Goal: Task Accomplishment & Management: Manage account settings

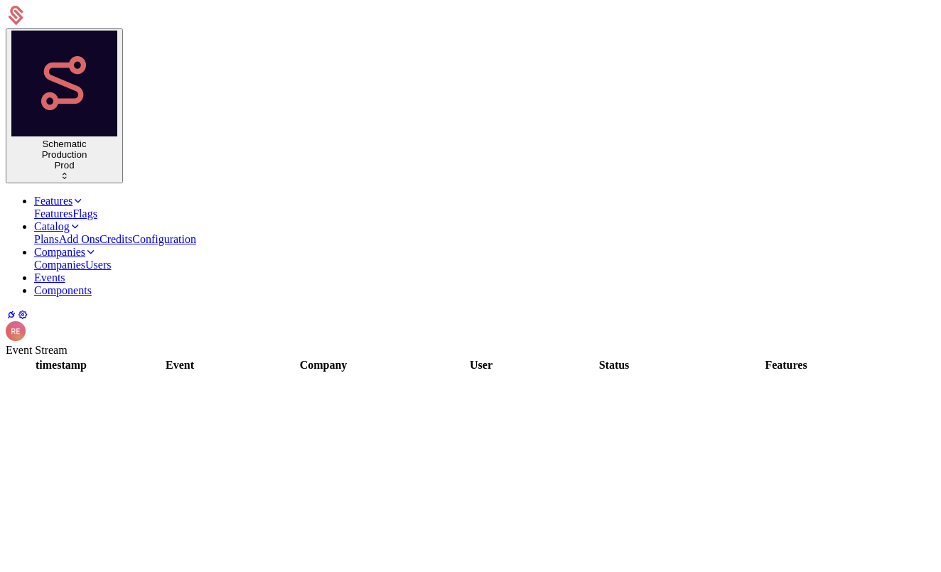
scroll to position [1556, 0]
click at [84, 195] on link "Features" at bounding box center [59, 201] width 50 height 12
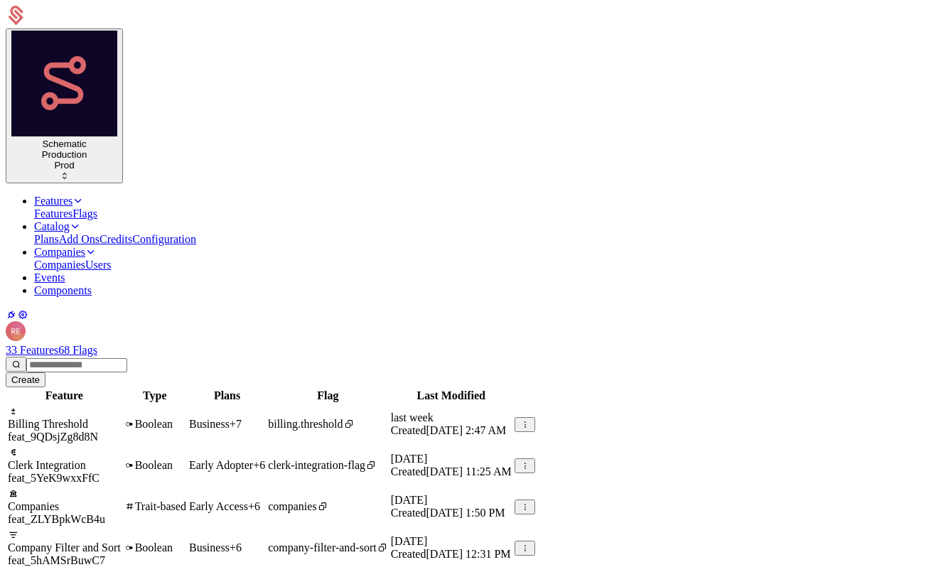
click at [97, 344] on link "68 Flags" at bounding box center [77, 350] width 39 height 12
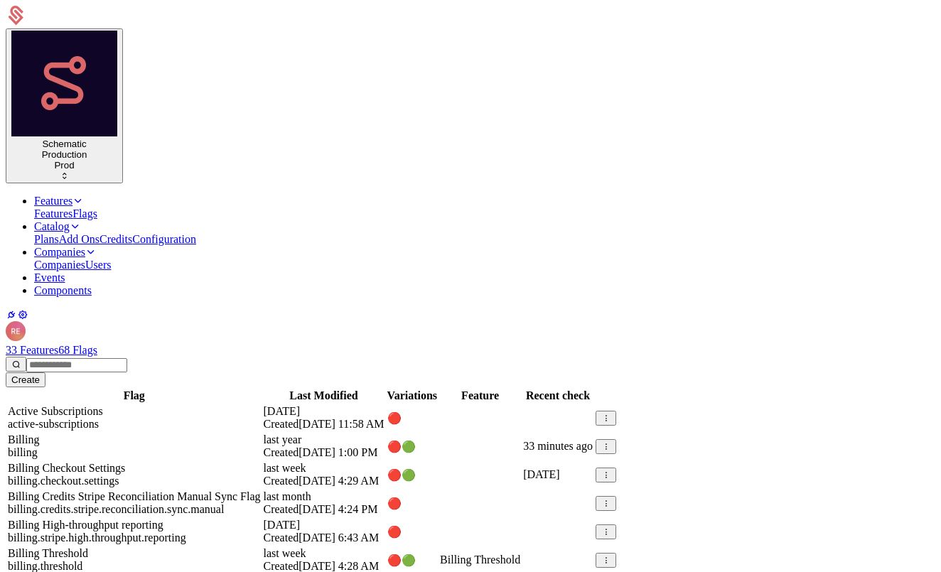
scroll to position [73, 0]
click at [8, 462] on link at bounding box center [8, 462] width 0 height 0
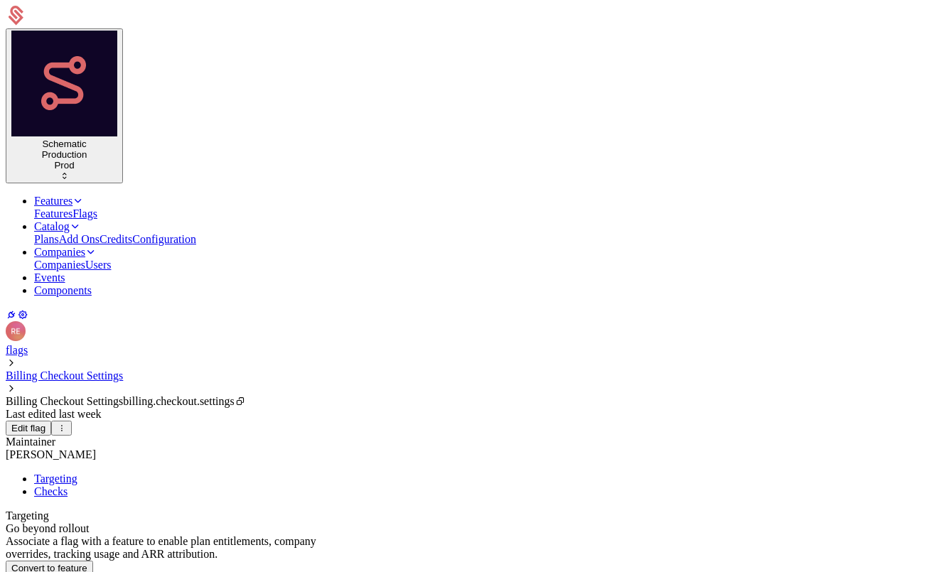
scroll to position [407, 0]
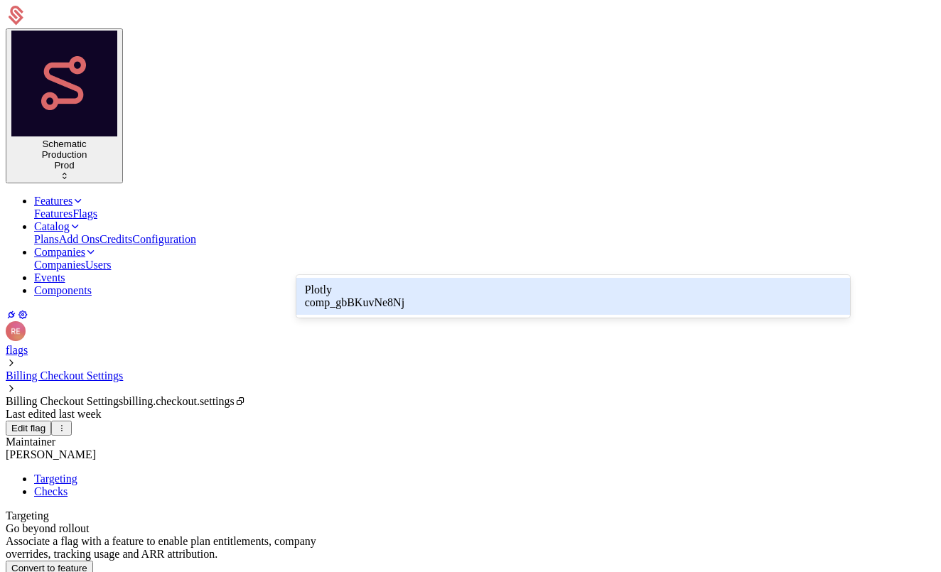
type input "*"
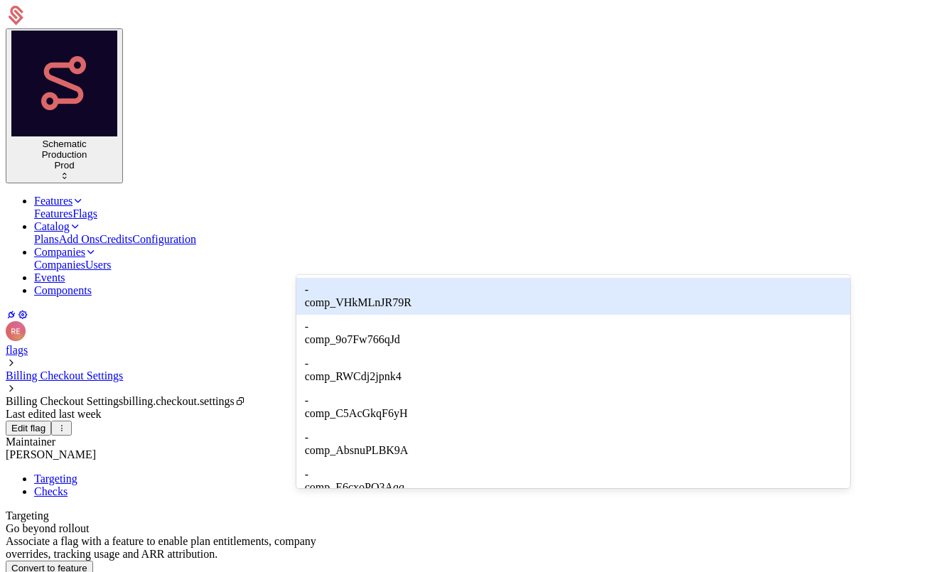
type input "*"
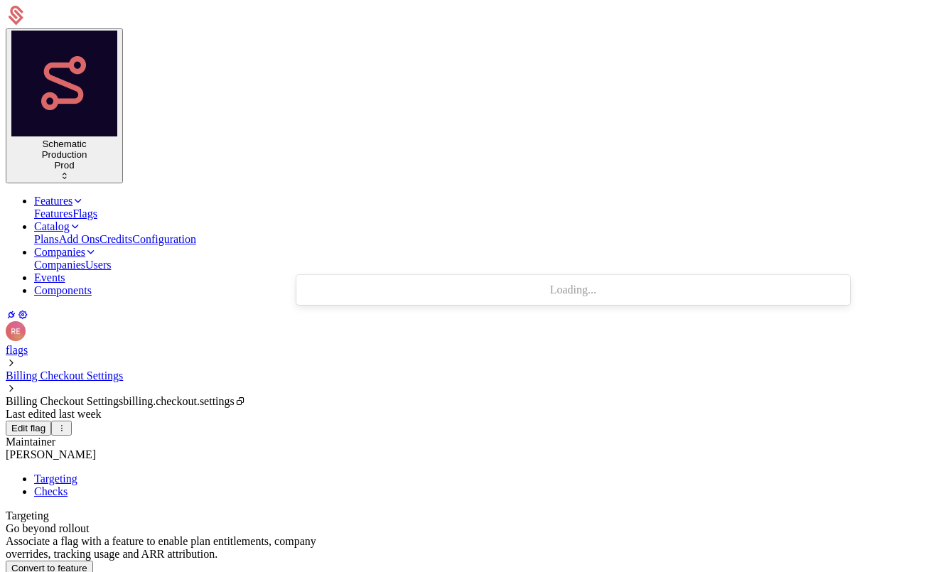
type input "******"
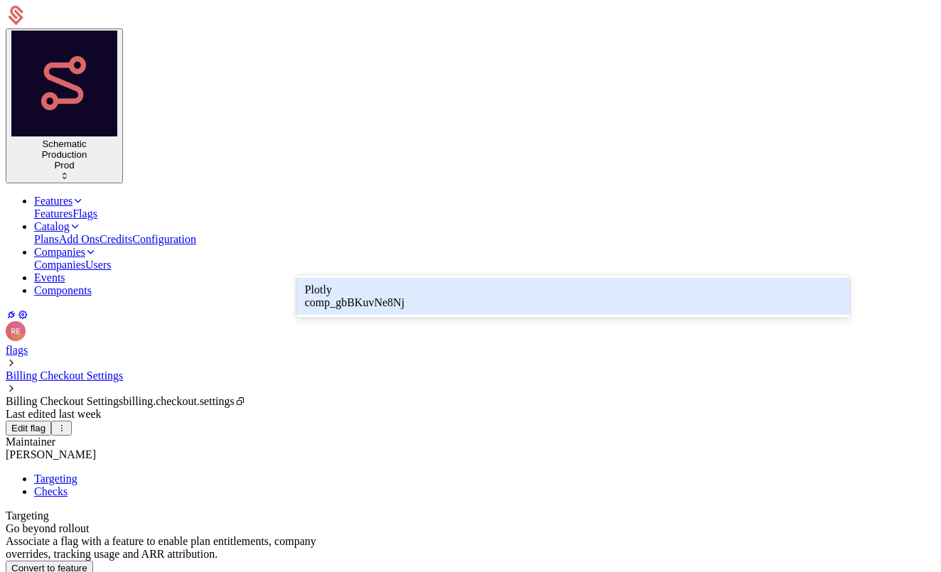
click at [319, 289] on div "Plotly" at bounding box center [573, 290] width 537 height 13
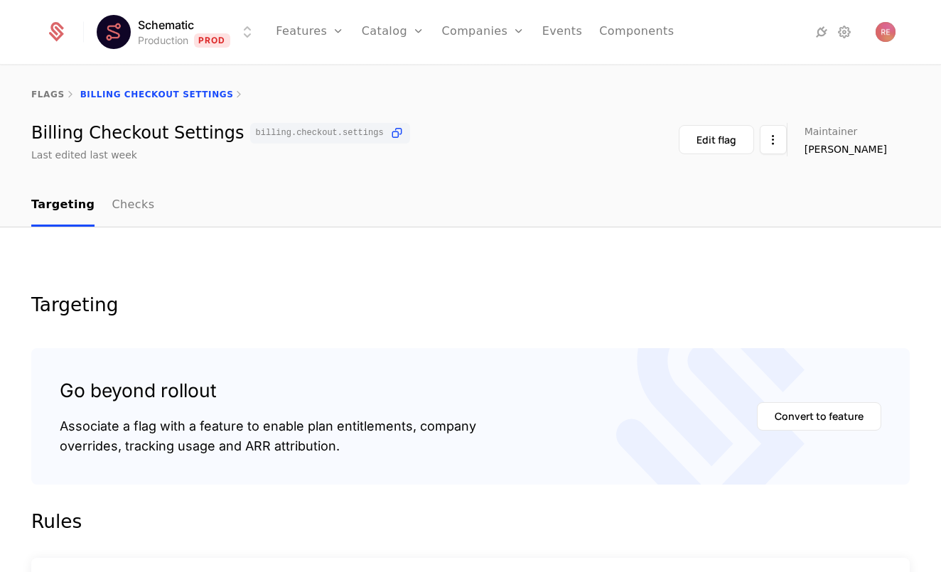
scroll to position [329, 0]
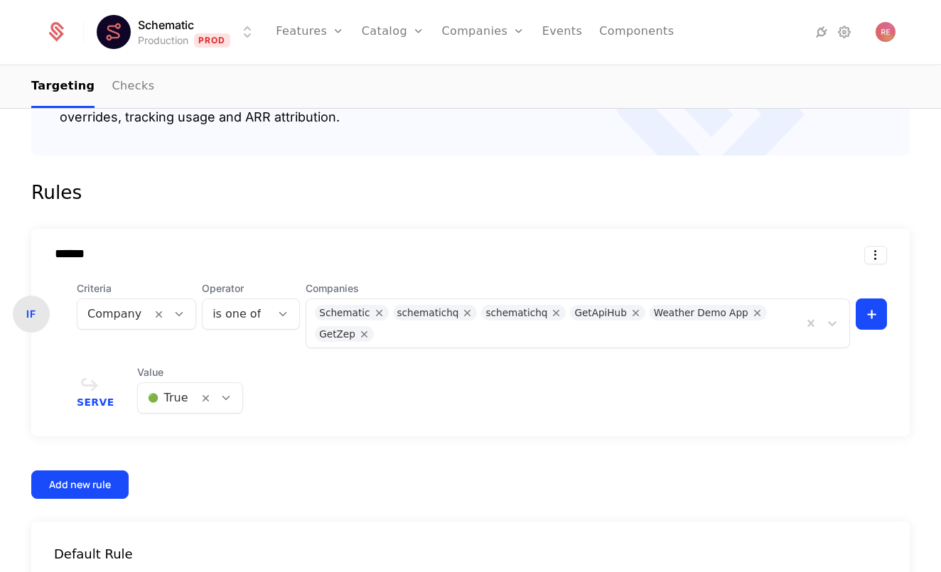
click at [628, 328] on div at bounding box center [587, 332] width 413 height 20
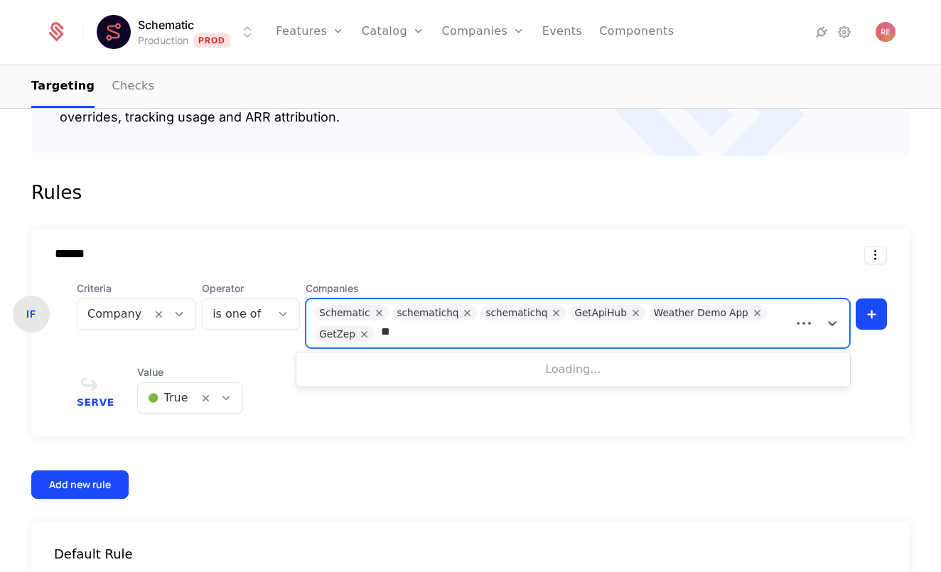
type input "*"
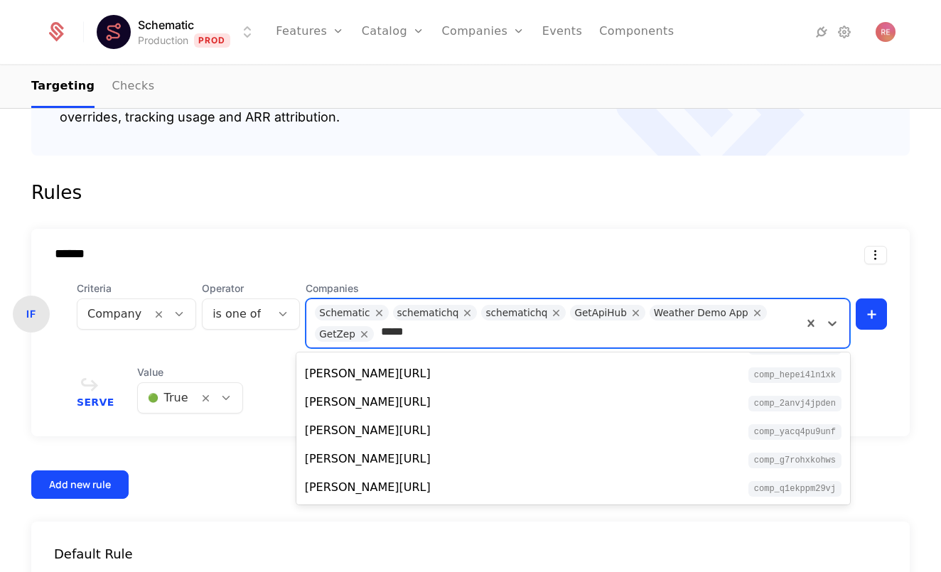
scroll to position [0, 0]
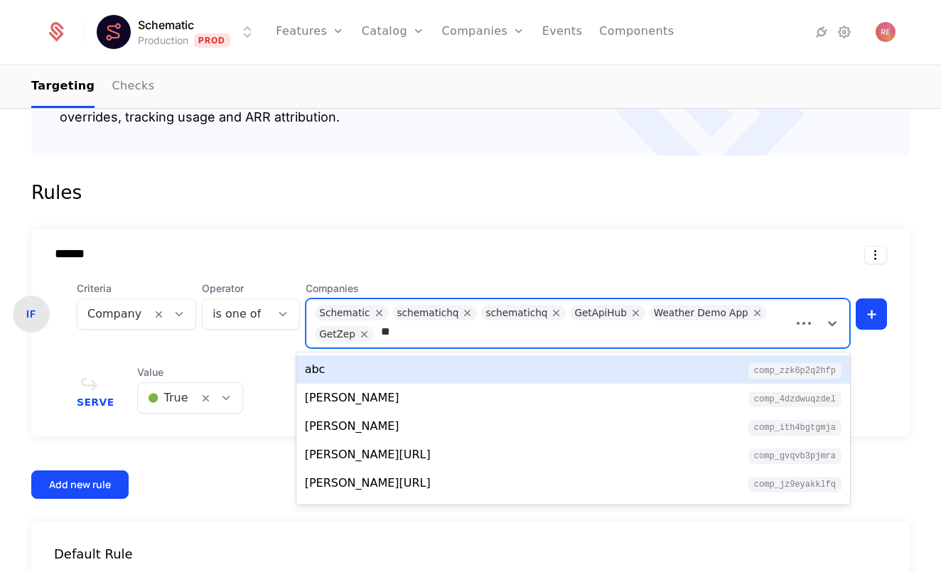
type input "*"
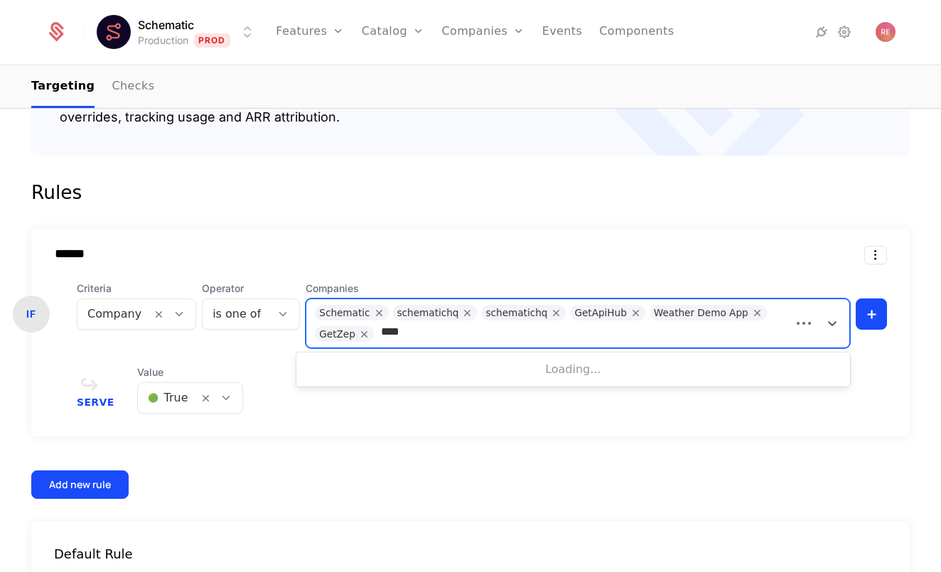
type input "*****"
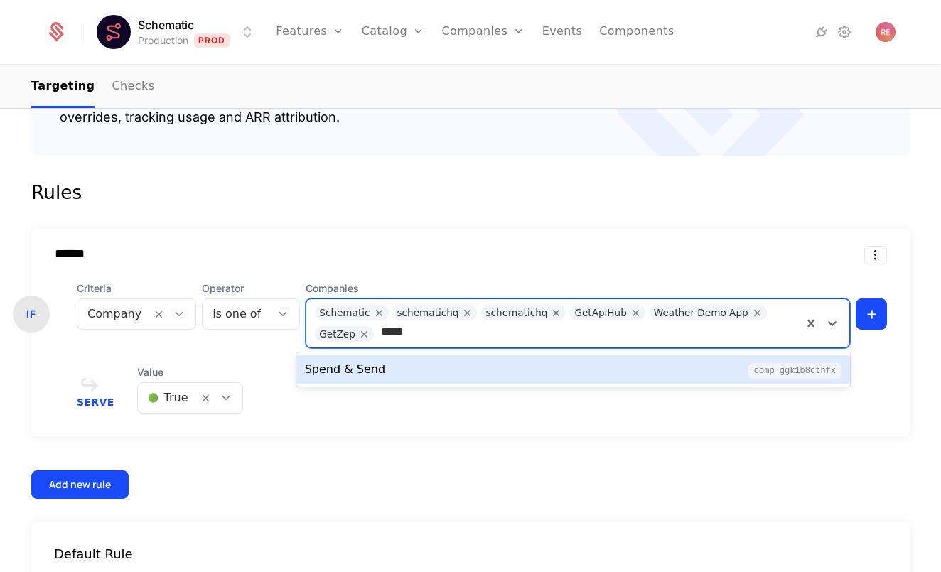
click at [371, 375] on div "Spend & Send" at bounding box center [345, 369] width 80 height 17
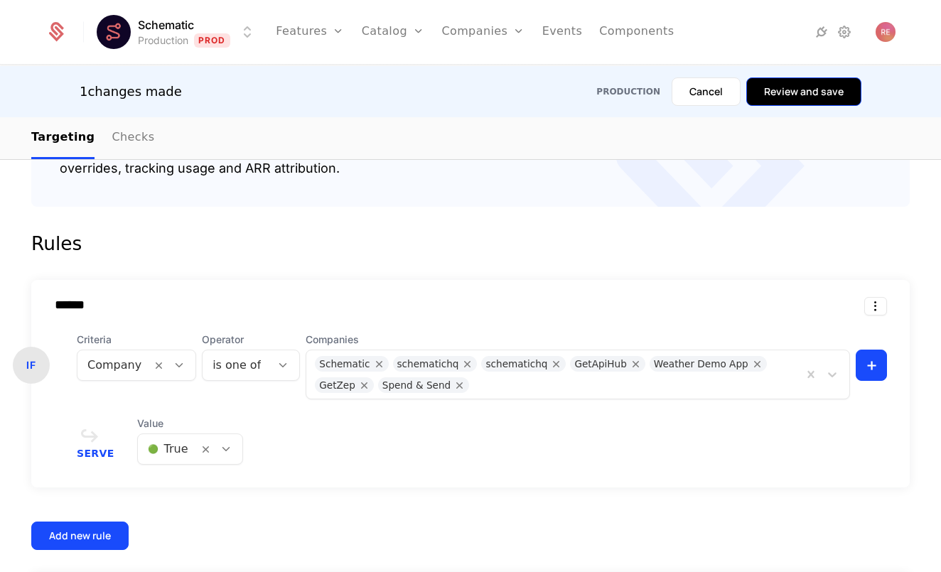
click at [805, 87] on button "Review and save" at bounding box center [803, 91] width 115 height 28
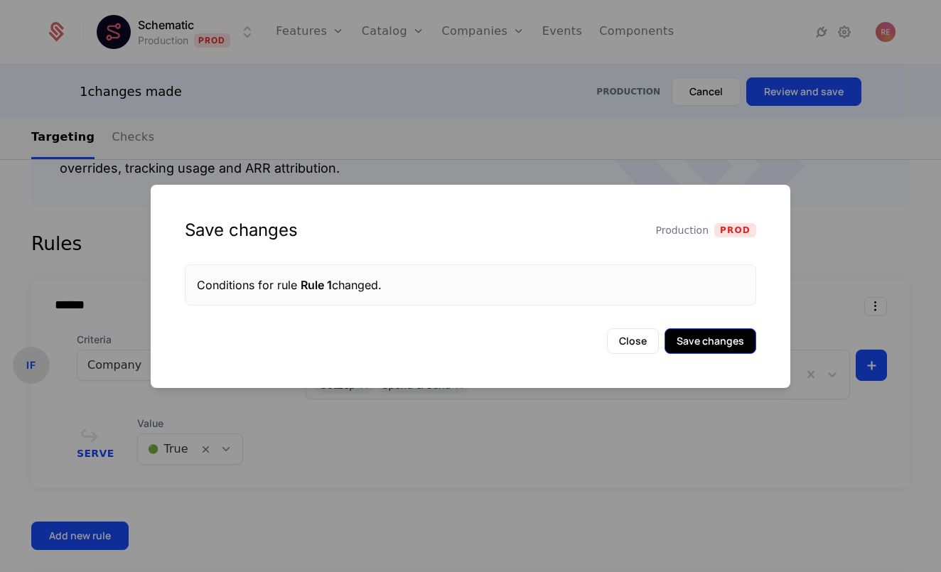
click at [744, 341] on button "Save changes" at bounding box center [711, 341] width 92 height 26
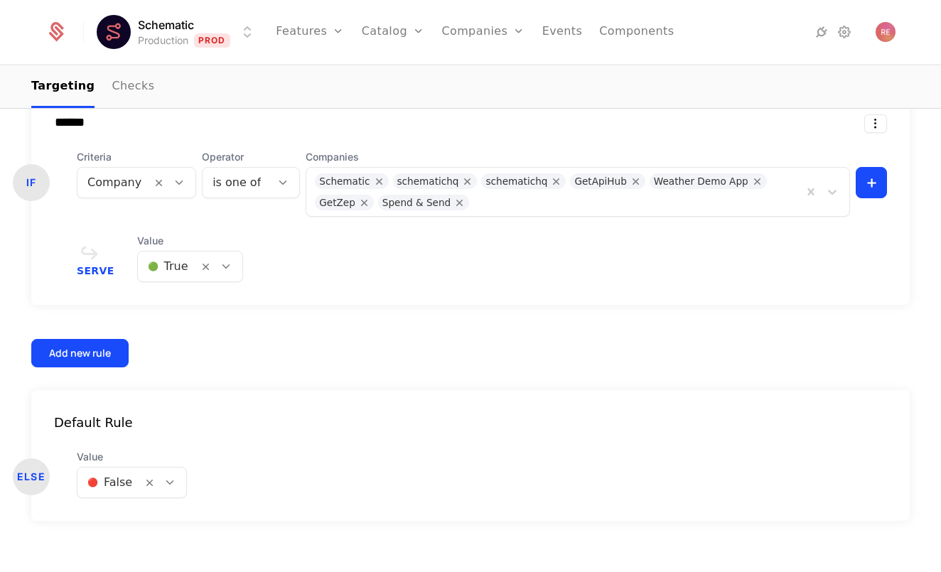
scroll to position [469, 0]
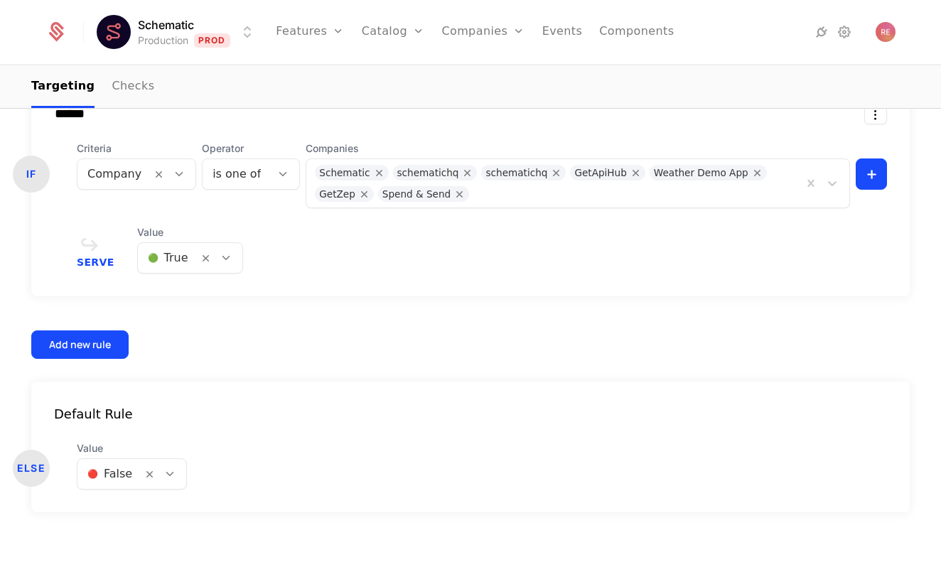
click at [114, 464] on div at bounding box center [109, 474] width 45 height 20
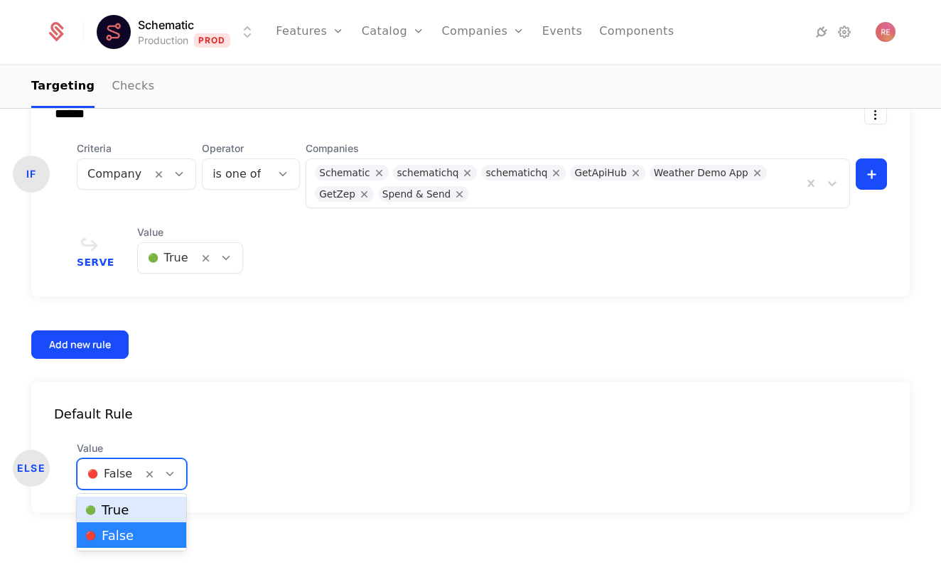
click at [109, 505] on span "🟢 True" at bounding box center [106, 510] width 43 height 13
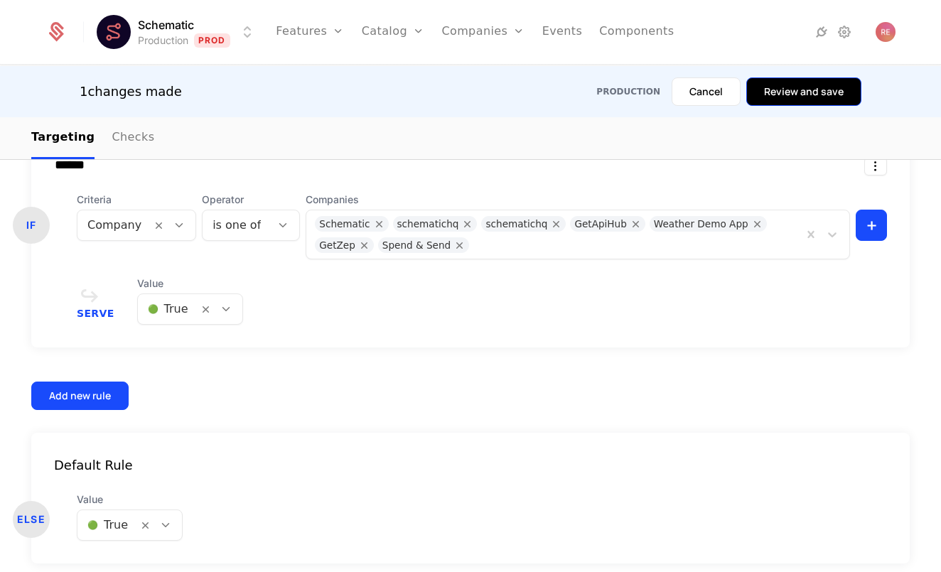
click at [800, 100] on button "Review and save" at bounding box center [803, 91] width 115 height 28
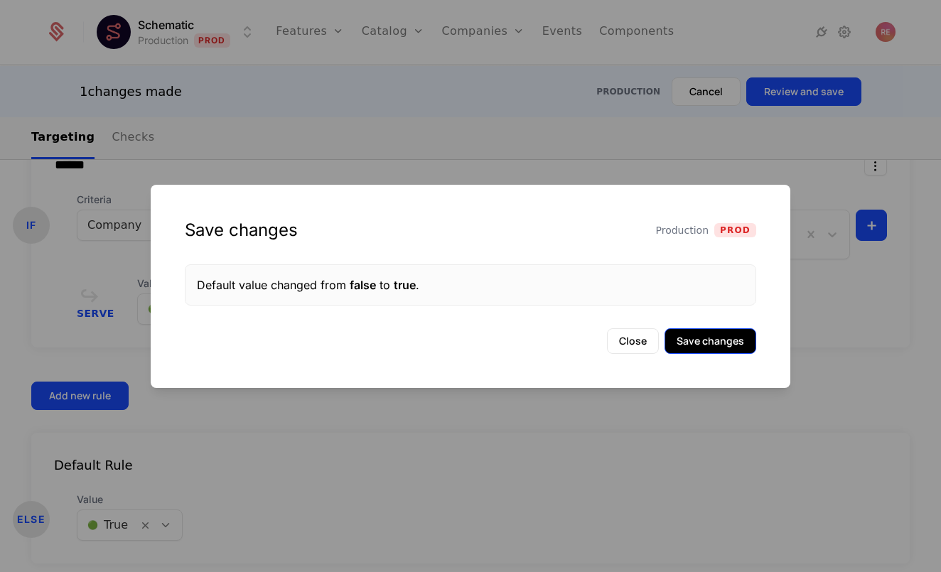
click at [701, 341] on button "Save changes" at bounding box center [711, 341] width 92 height 26
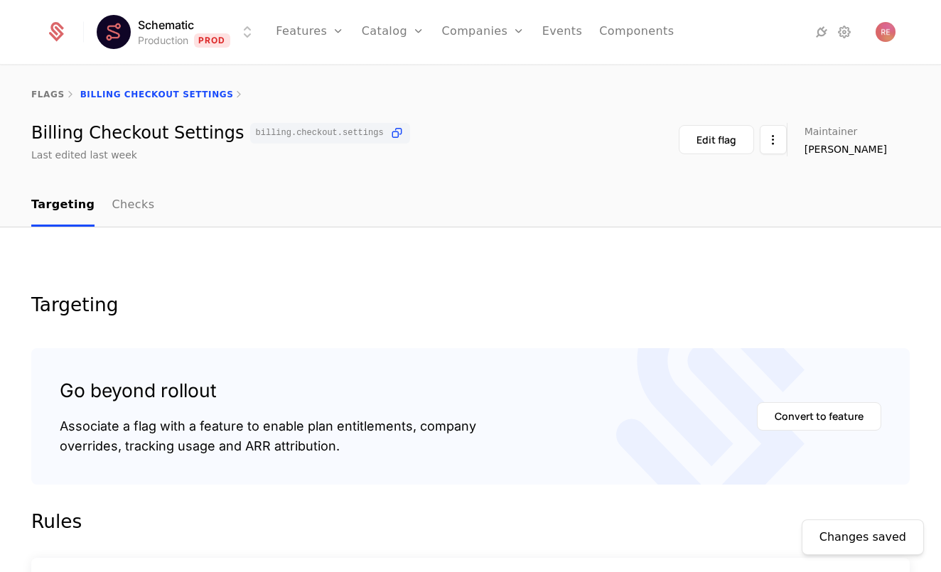
scroll to position [0, 0]
